Goal: Information Seeking & Learning: Learn about a topic

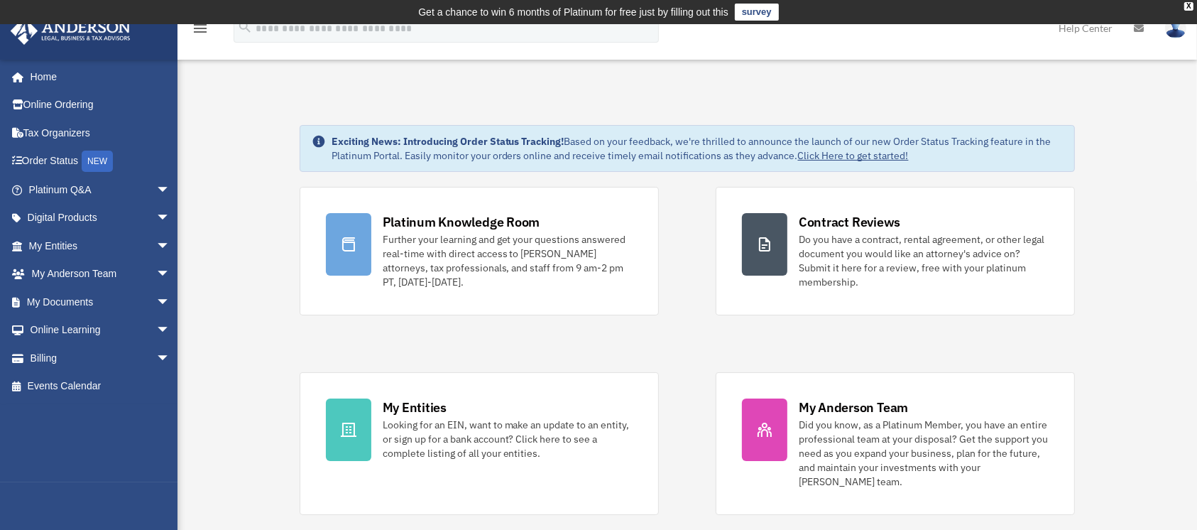
drag, startPoint x: 224, startPoint y: 273, endPoint x: 256, endPoint y: 179, distance: 99.0
click at [156, 306] on span "arrow_drop_down" at bounding box center [170, 302] width 28 height 29
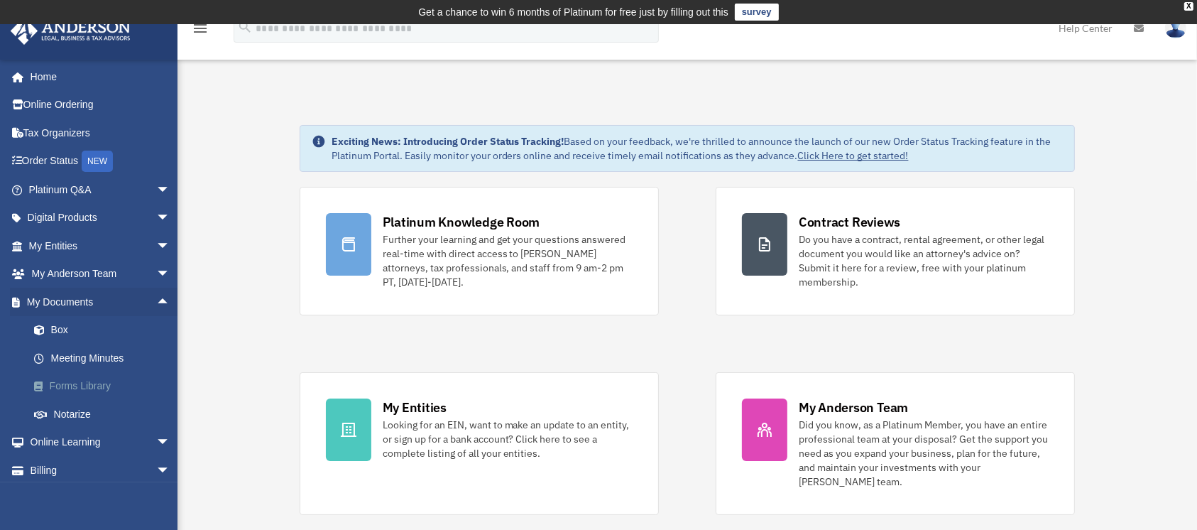
click at [97, 388] on link "Forms Library" at bounding box center [106, 386] width 172 height 28
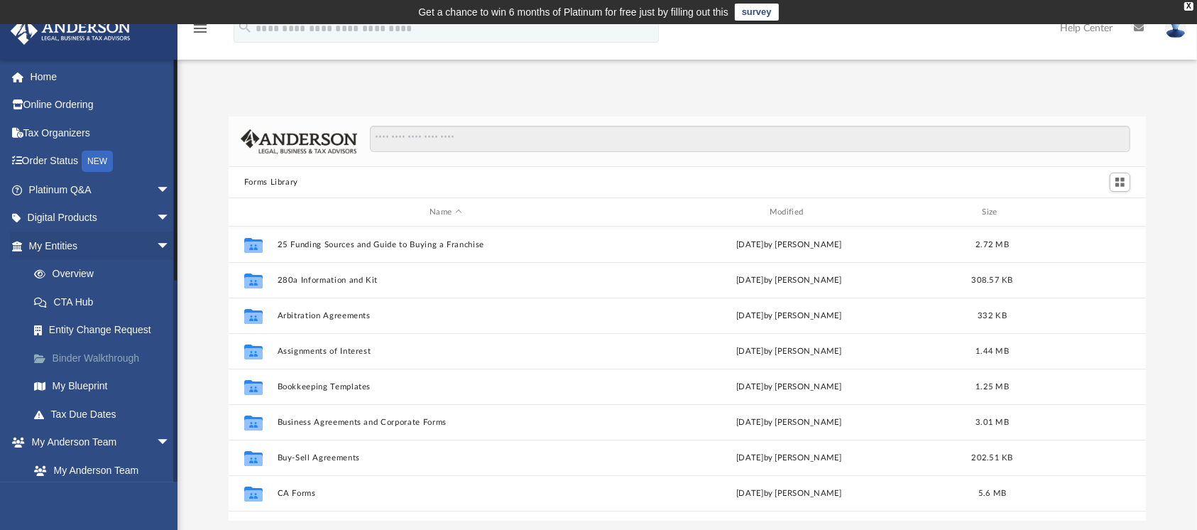
scroll to position [307, 903]
click at [134, 361] on link "Binder Walkthrough" at bounding box center [106, 358] width 172 height 28
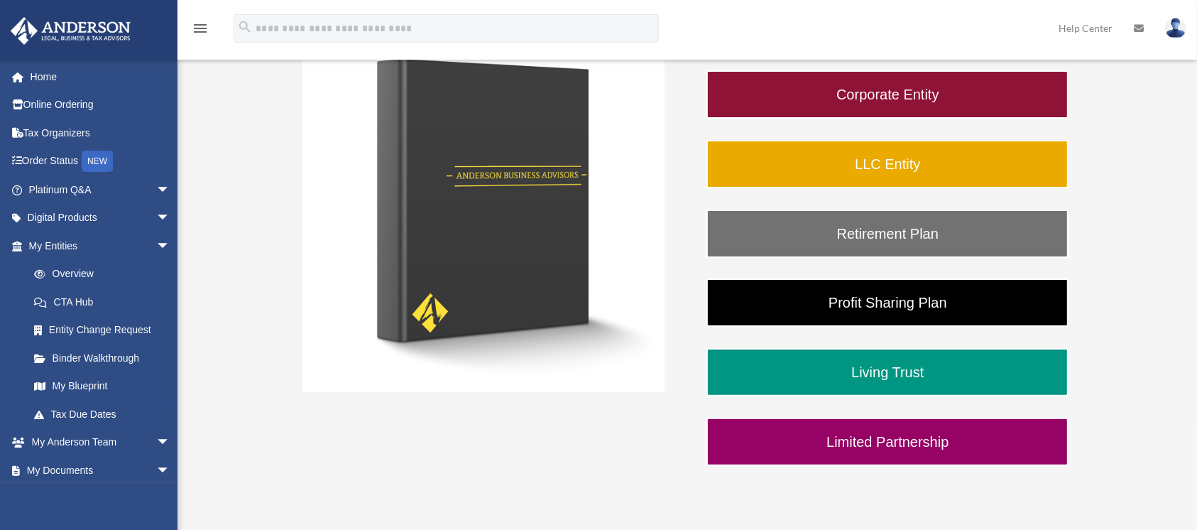
scroll to position [298, 0]
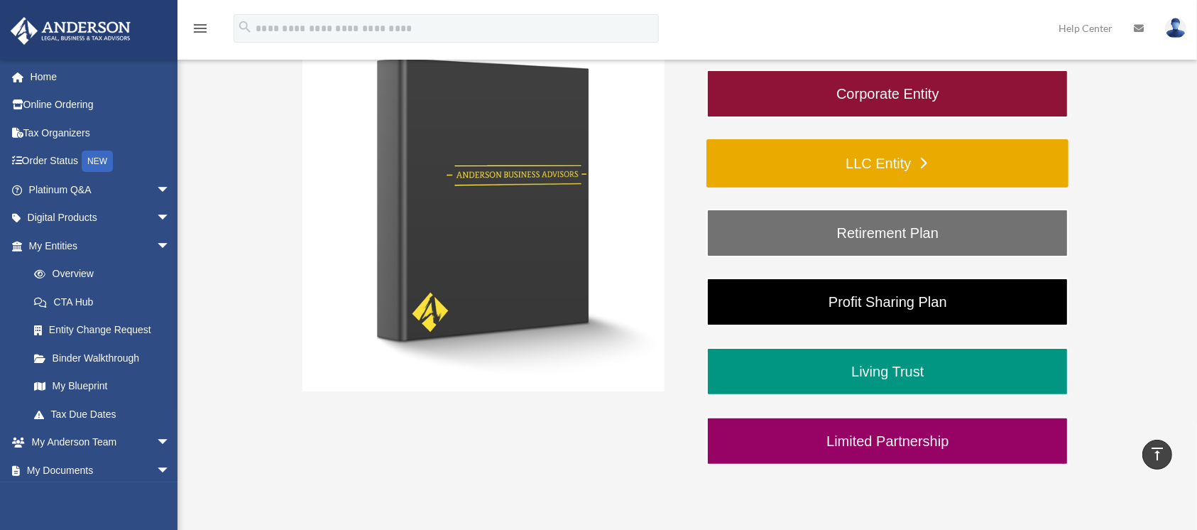
click at [854, 160] on link "LLC Entity" at bounding box center [888, 163] width 362 height 48
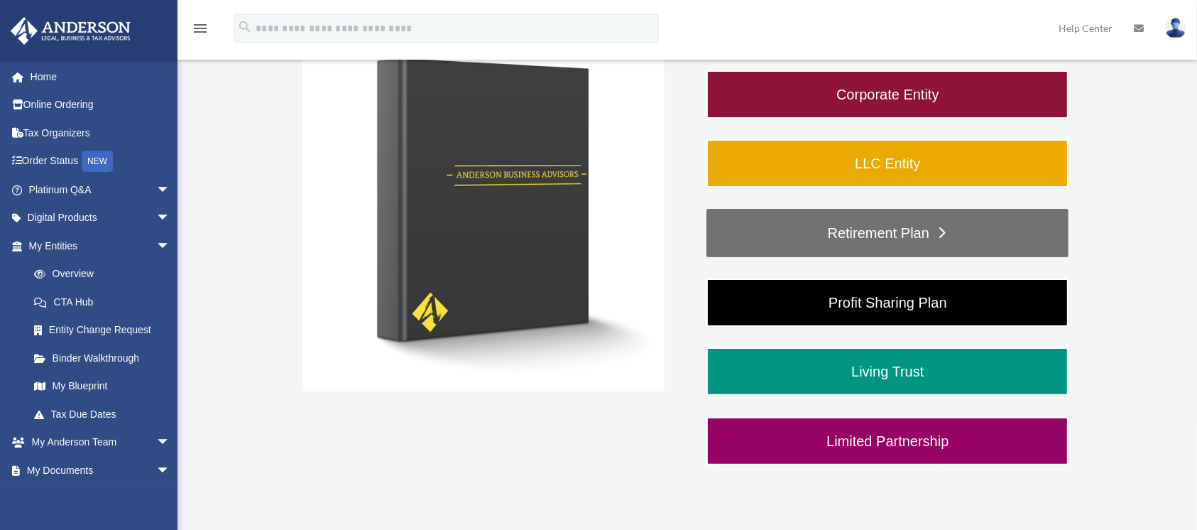
scroll to position [298, 0]
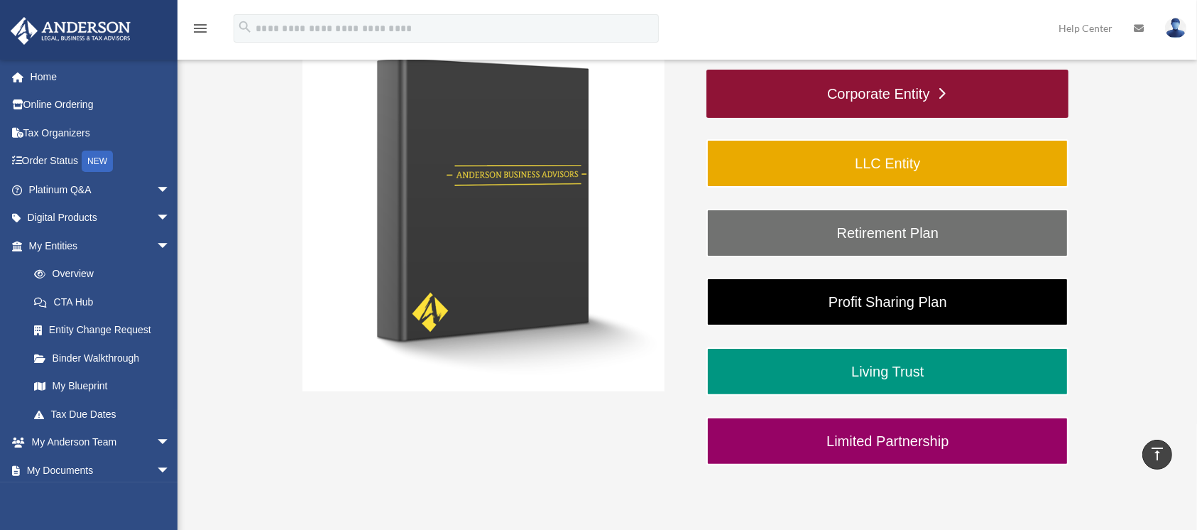
click at [895, 89] on link "Corporate Entity" at bounding box center [888, 94] width 362 height 48
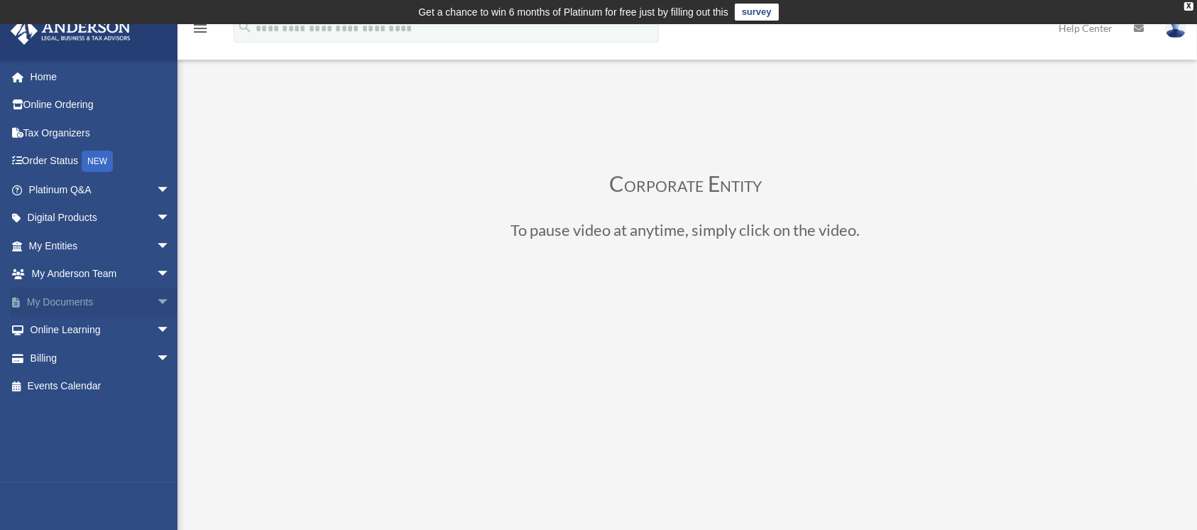
click at [156, 302] on span "arrow_drop_down" at bounding box center [170, 302] width 28 height 29
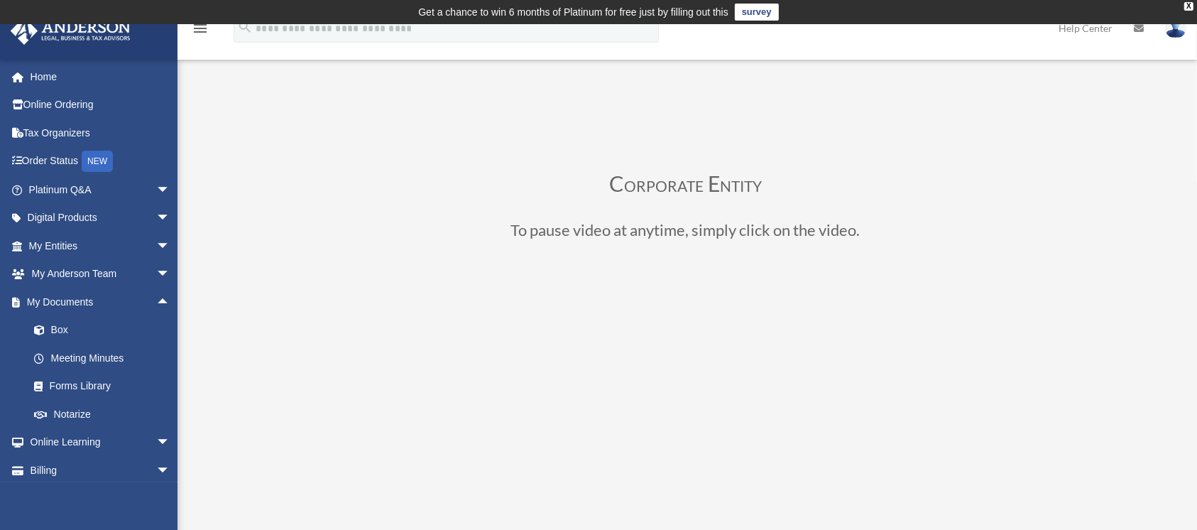
click at [226, 223] on div "Corporate Entity To pause video at anytime, simply click on the video." at bounding box center [686, 507] width 988 height 787
click at [156, 295] on span "arrow_drop_up" at bounding box center [170, 302] width 28 height 29
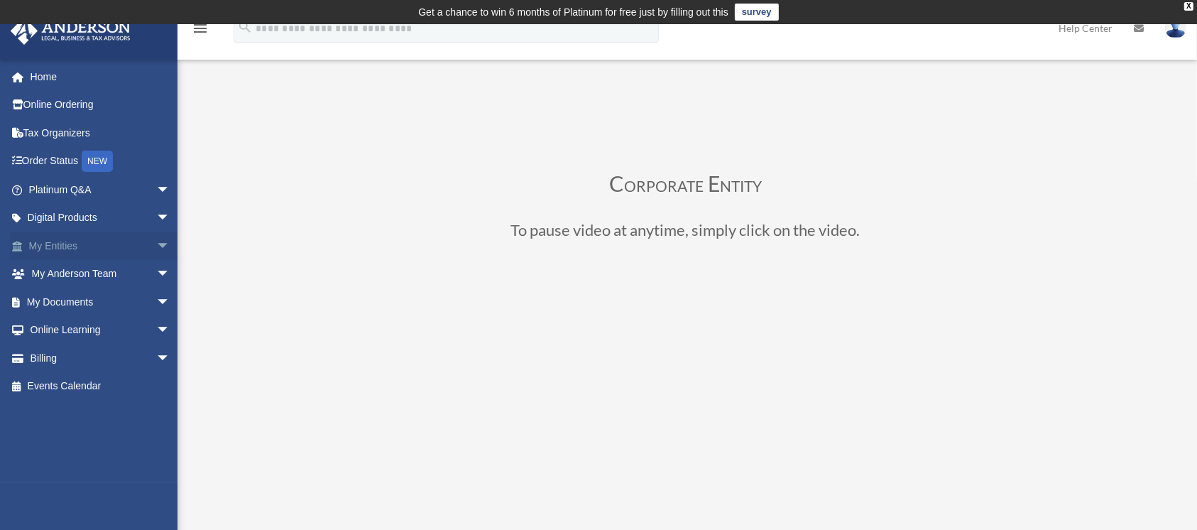
click at [136, 245] on link "My Entities arrow_drop_down" at bounding box center [101, 245] width 182 height 28
click at [156, 250] on span "arrow_drop_down" at bounding box center [170, 245] width 28 height 29
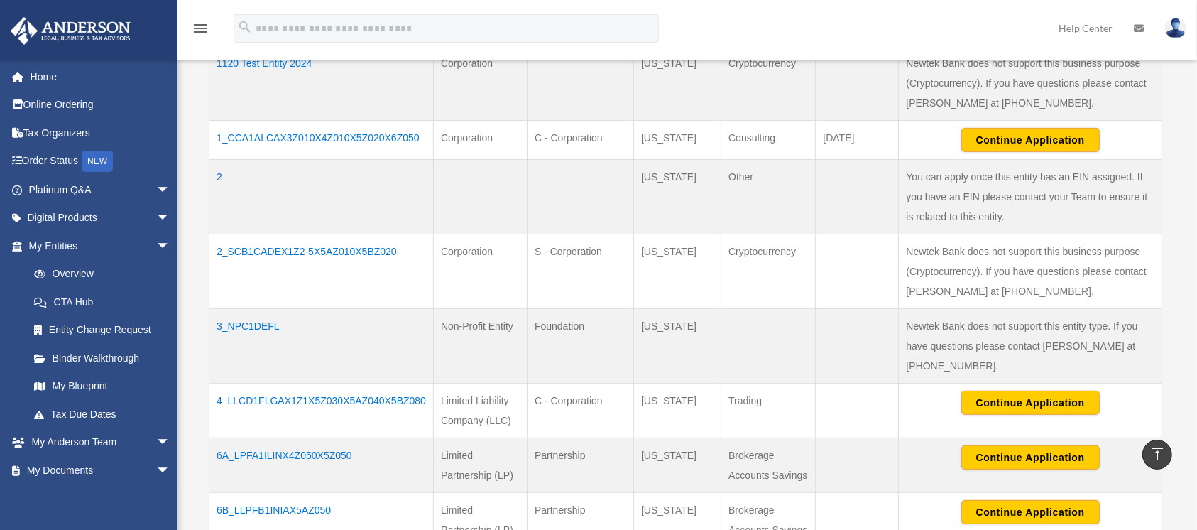
scroll to position [545, 0]
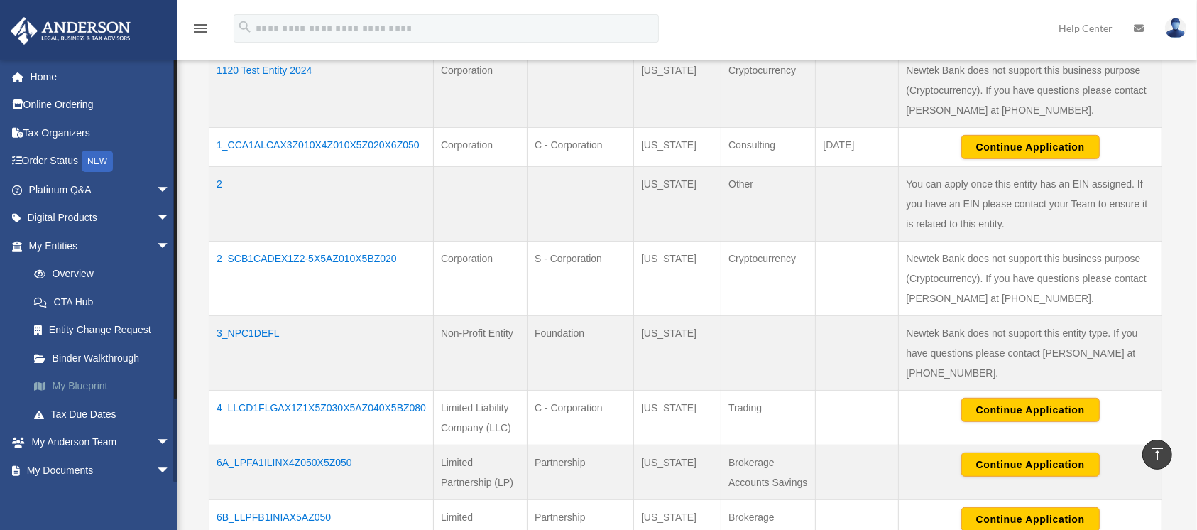
click at [93, 383] on link "My Blueprint" at bounding box center [106, 386] width 172 height 28
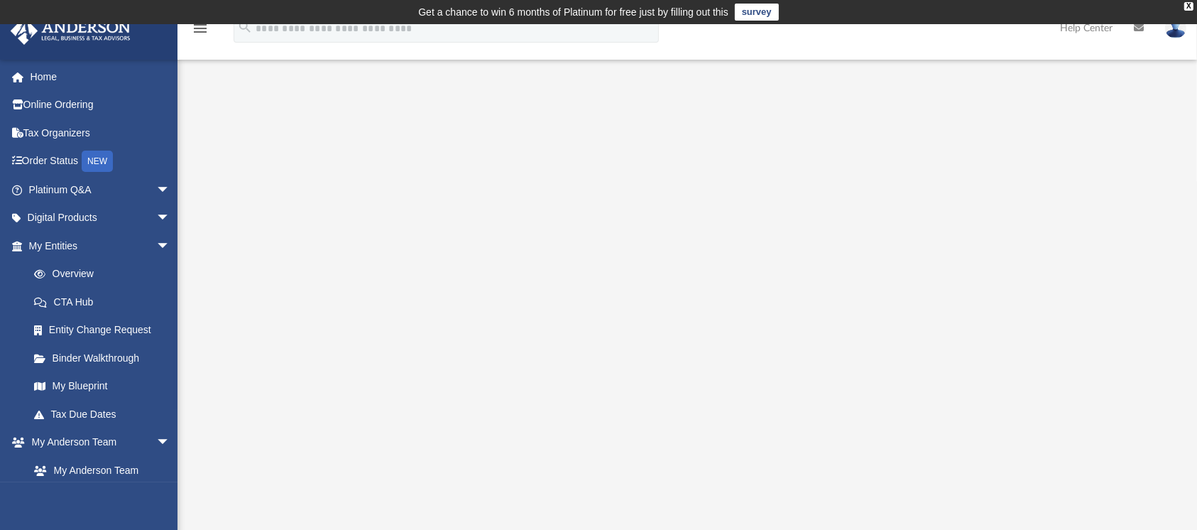
click at [94, 354] on link "Binder Walkthrough" at bounding box center [106, 358] width 172 height 28
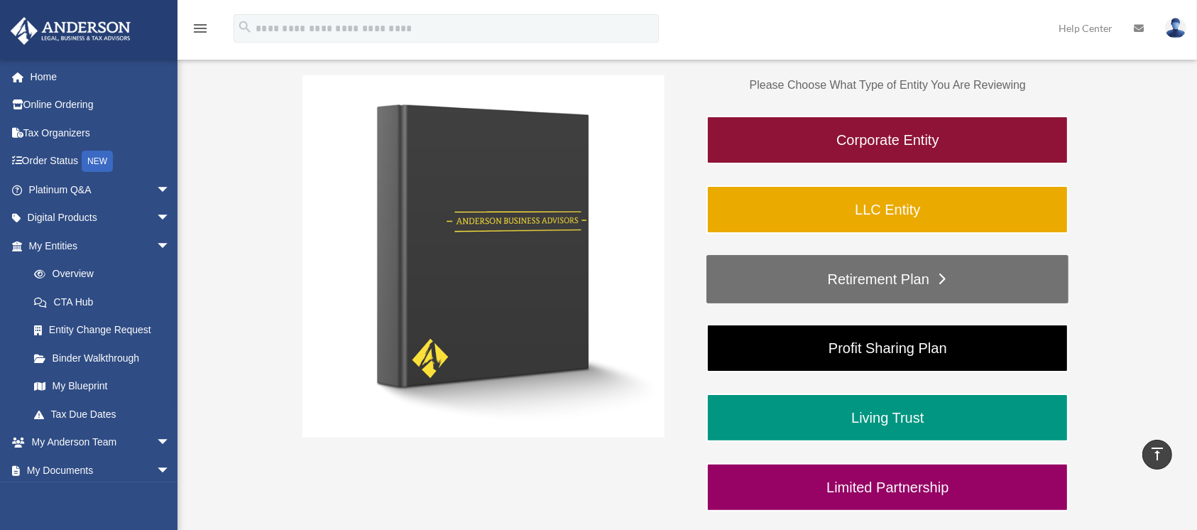
scroll to position [251, 0]
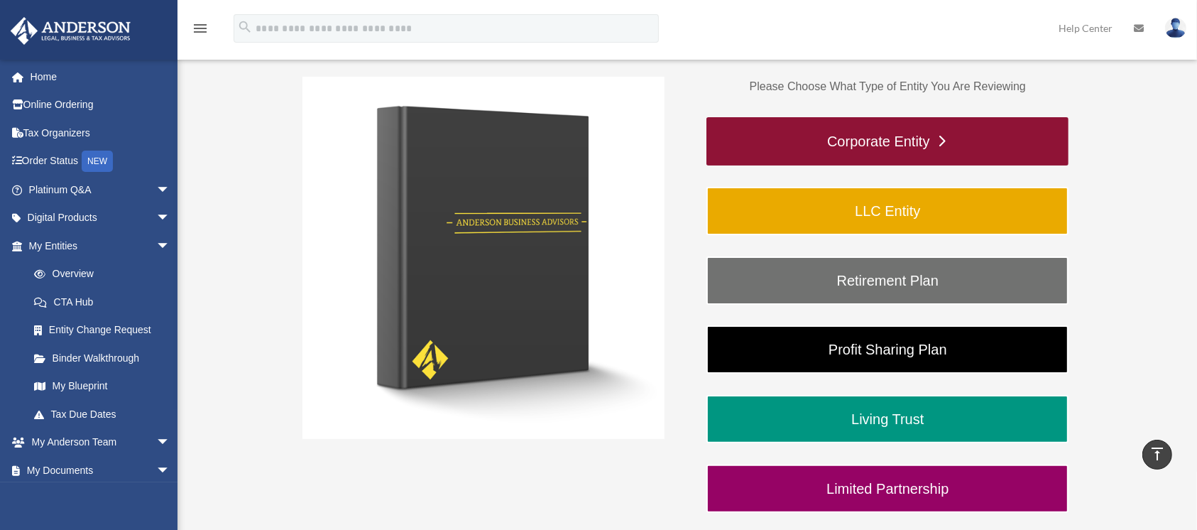
click at [896, 135] on link "Corporate Entity" at bounding box center [888, 141] width 362 height 48
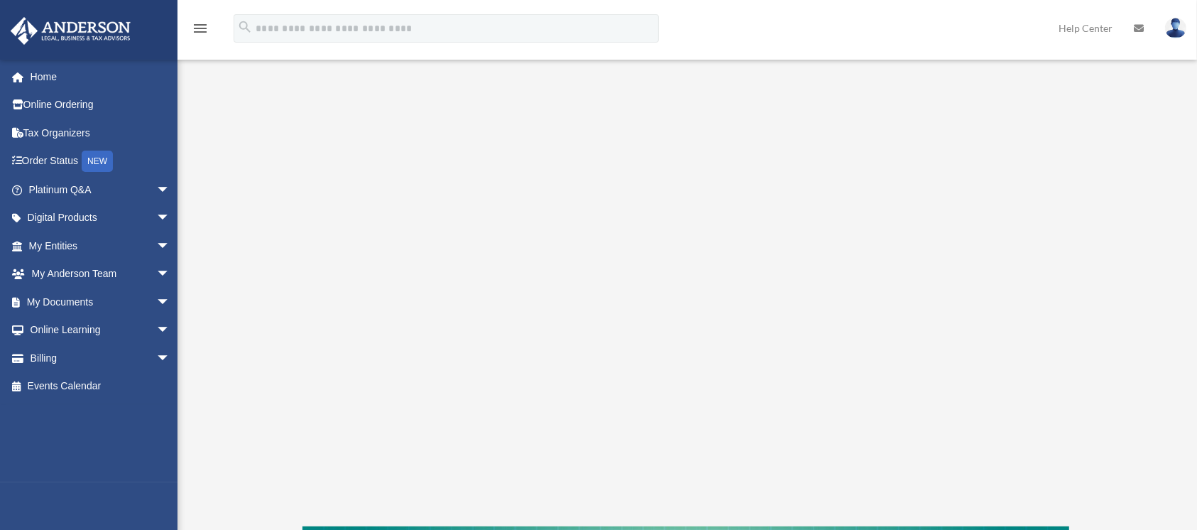
scroll to position [208, 0]
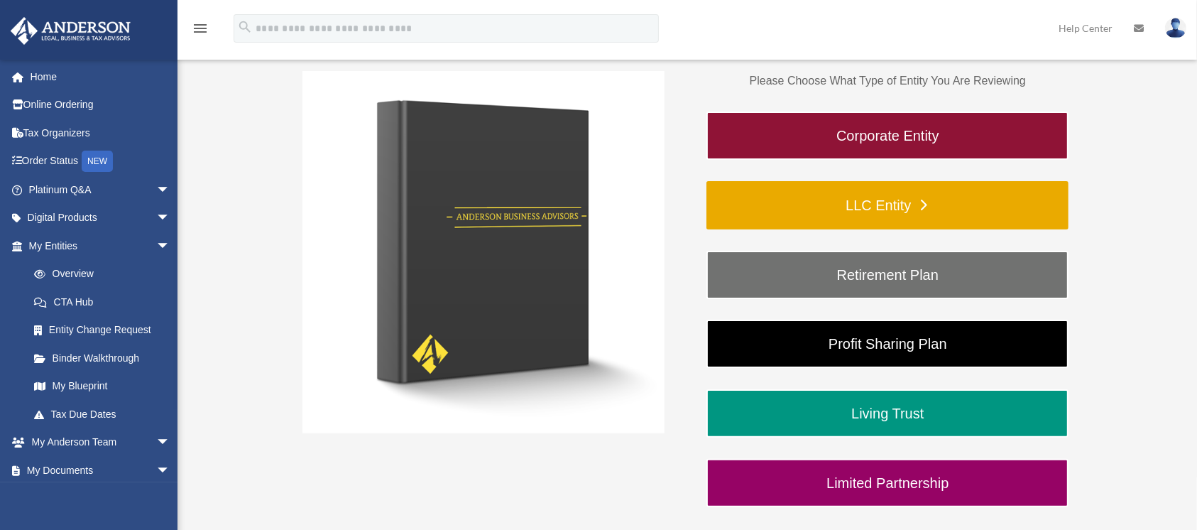
scroll to position [248, 0]
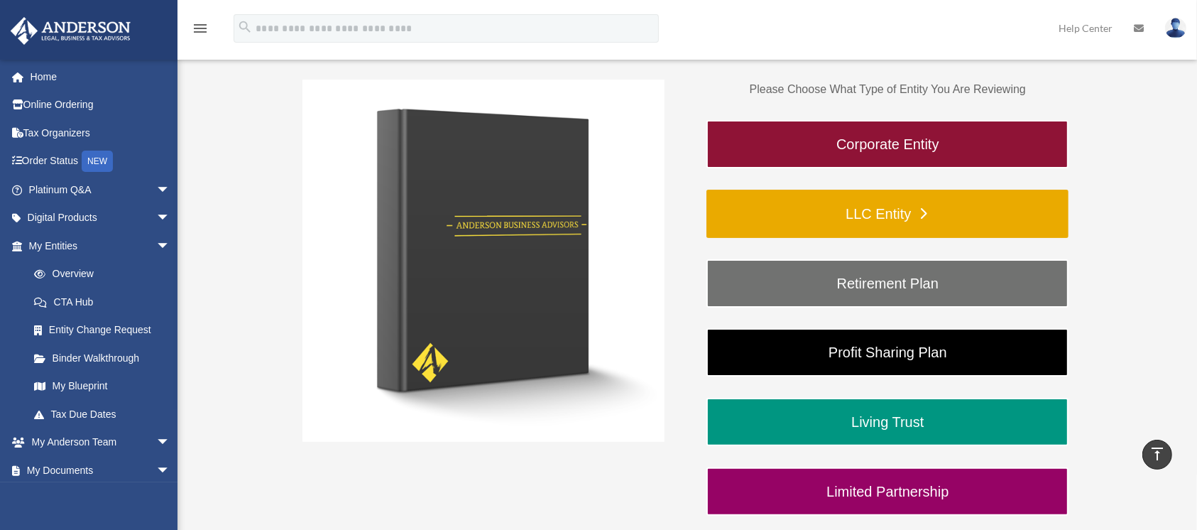
click at [909, 205] on link "LLC Entity" at bounding box center [888, 214] width 362 height 48
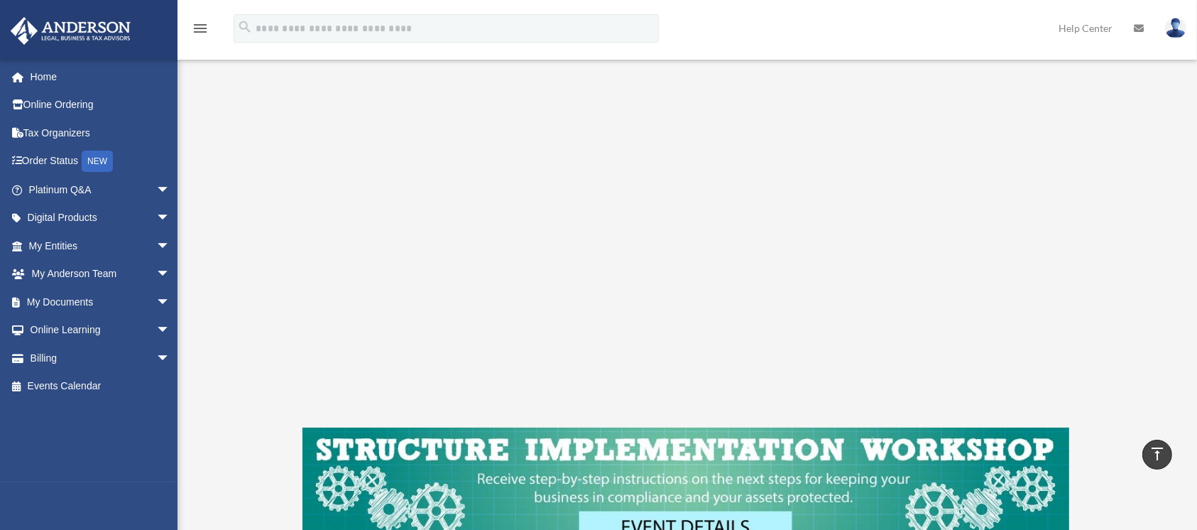
scroll to position [278, 0]
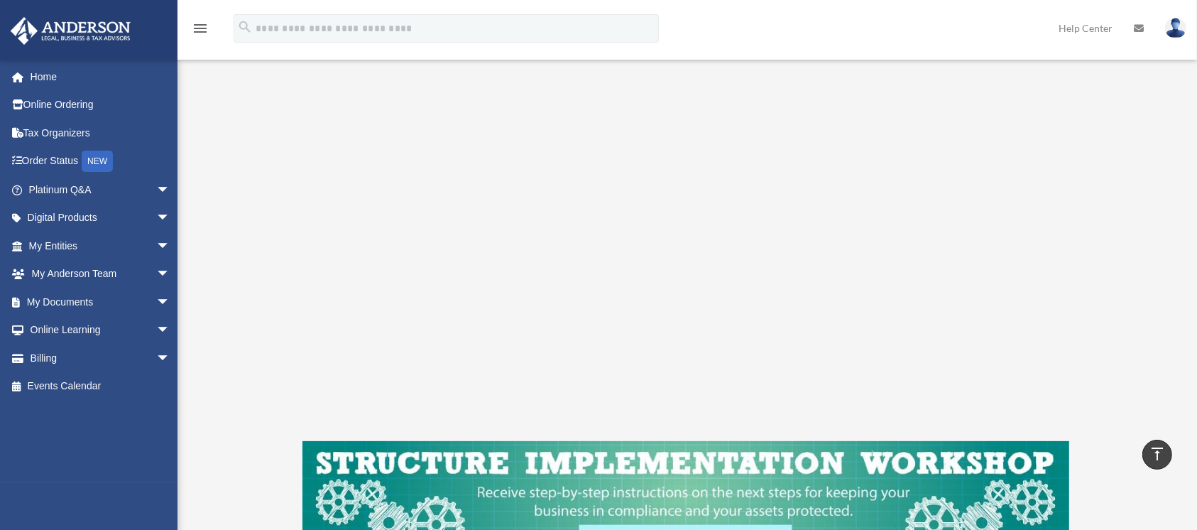
click at [1087, 372] on div "LLC Entity To pause video at anytime, simply click on the video" at bounding box center [686, 229] width 988 height 787
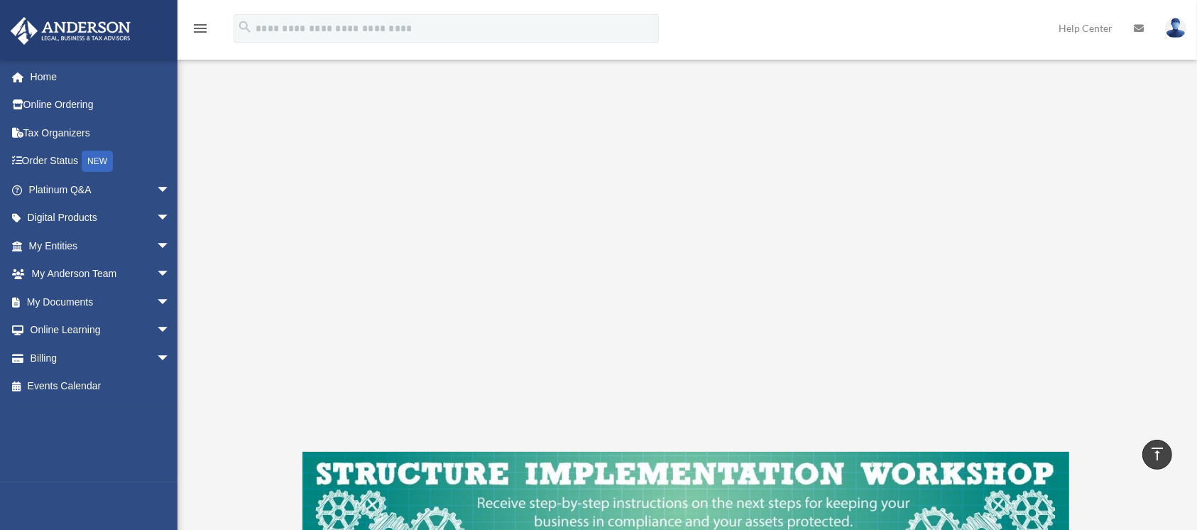
scroll to position [266, 0]
click at [1108, 349] on div "LLC Entity To pause video at anytime, simply click on the video" at bounding box center [686, 240] width 988 height 787
click at [1127, 271] on div "LLC Entity To pause video at anytime, simply click on the video" at bounding box center [686, 240] width 988 height 787
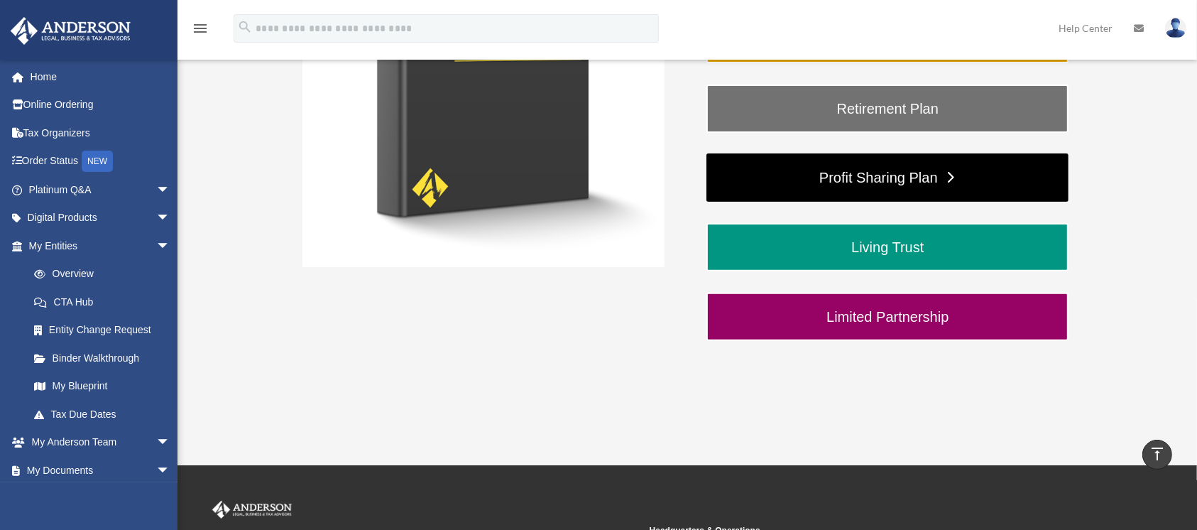
scroll to position [424, 0]
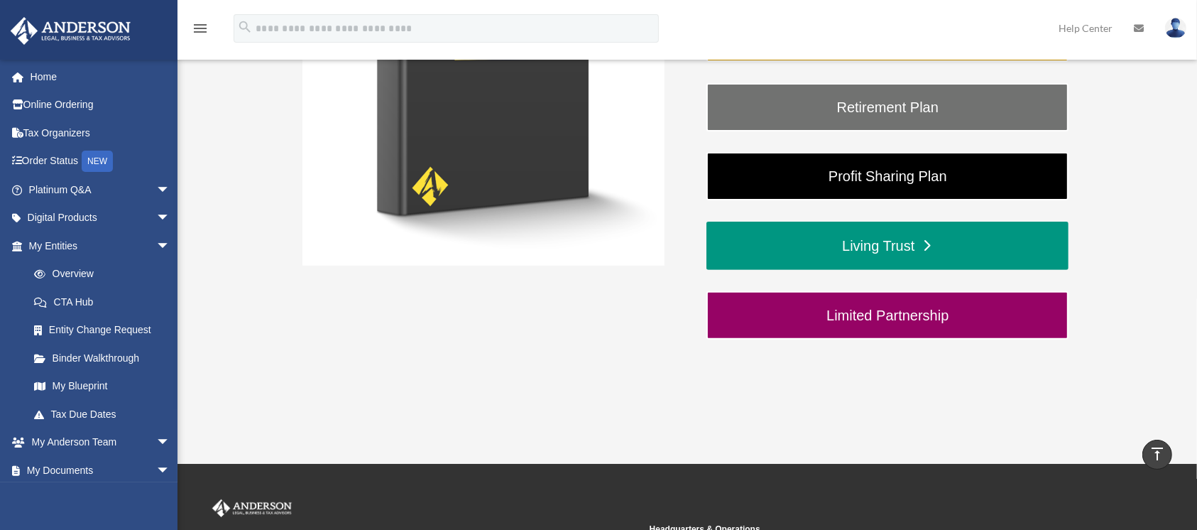
click at [898, 249] on link "Living Trust" at bounding box center [888, 246] width 362 height 48
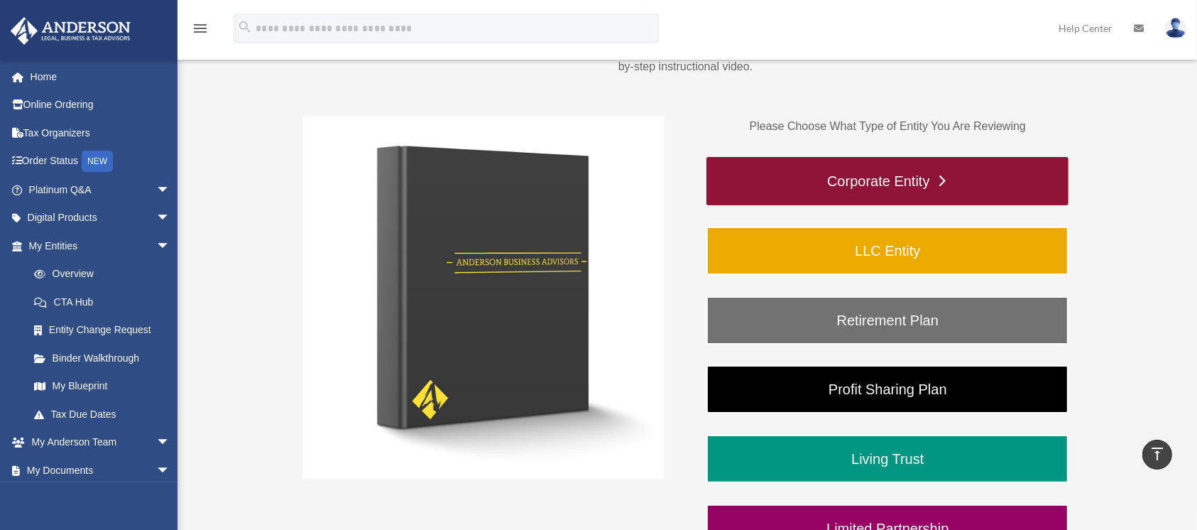
scroll to position [210, 0]
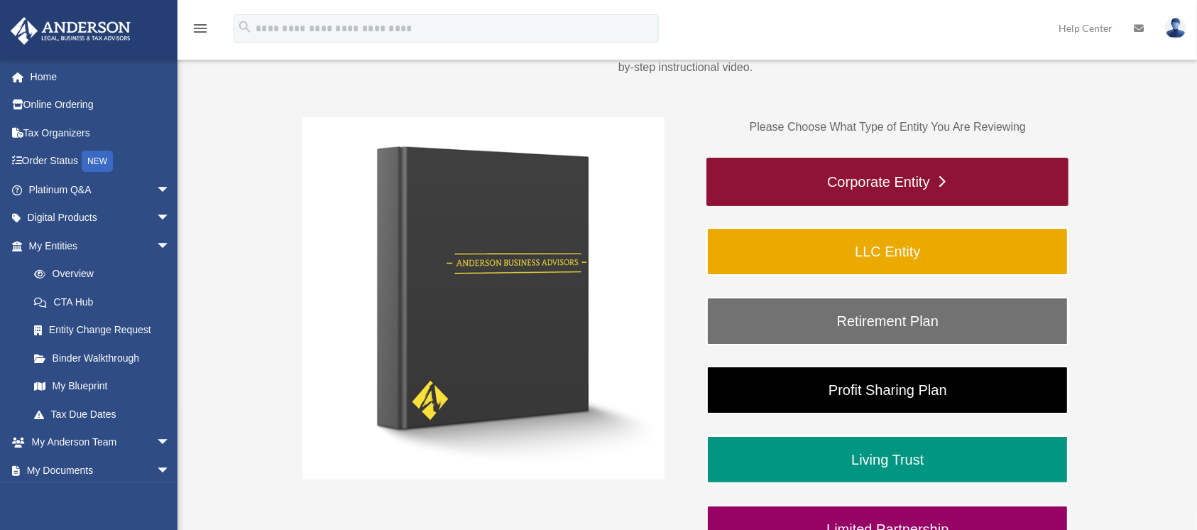
click at [865, 179] on link "Corporate Entity" at bounding box center [888, 182] width 362 height 48
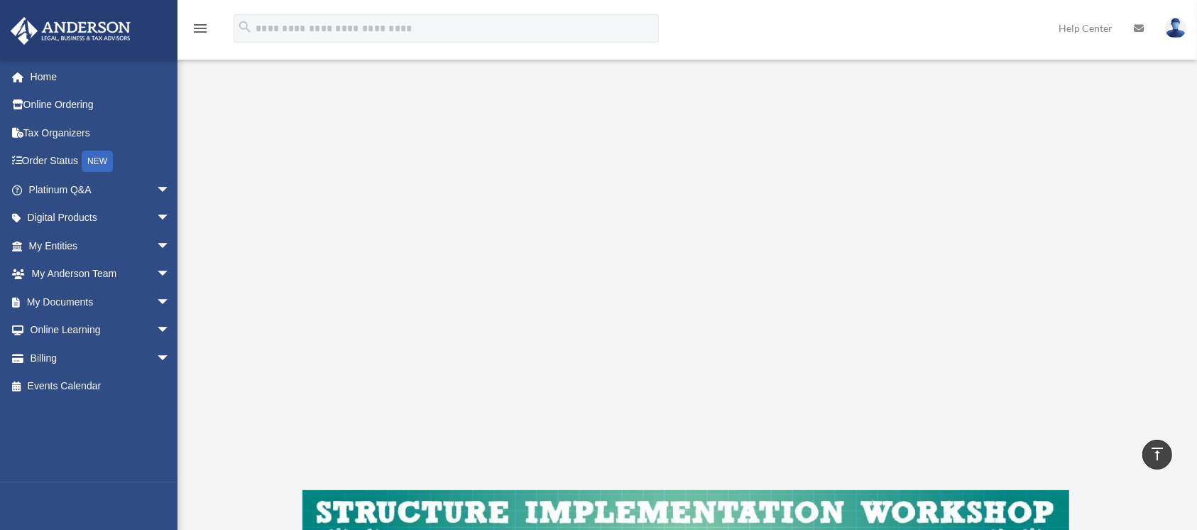
scroll to position [234, 0]
